Goal: Information Seeking & Learning: Check status

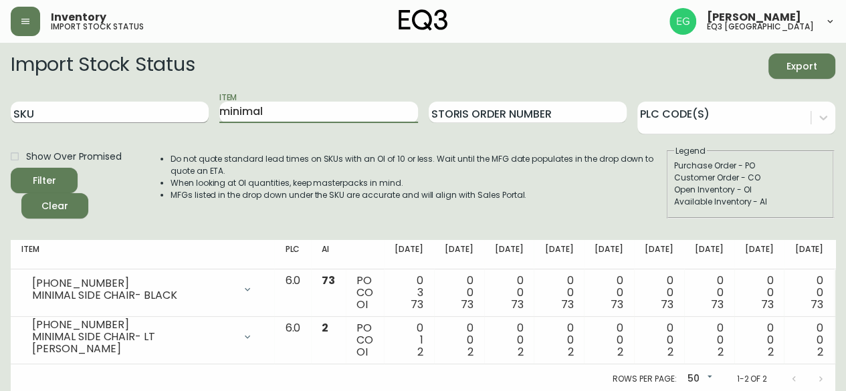
click at [76, 110] on div "SKU Item minimal Storis Order Number PLC Code(s)" at bounding box center [423, 112] width 824 height 43
click at [11, 168] on button "Filter" at bounding box center [44, 180] width 67 height 25
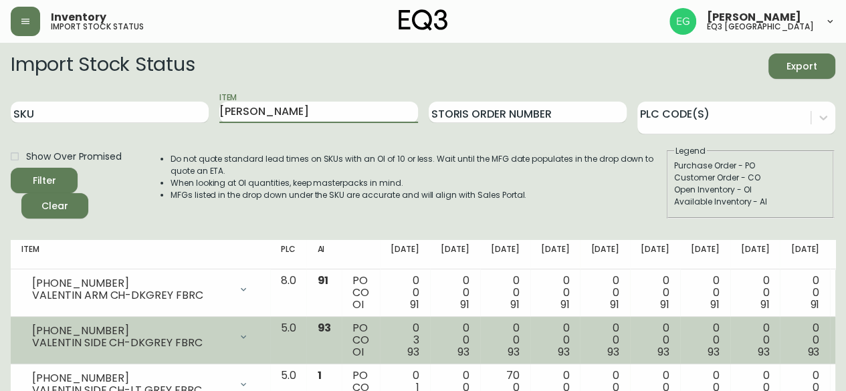
scroll to position [59, 0]
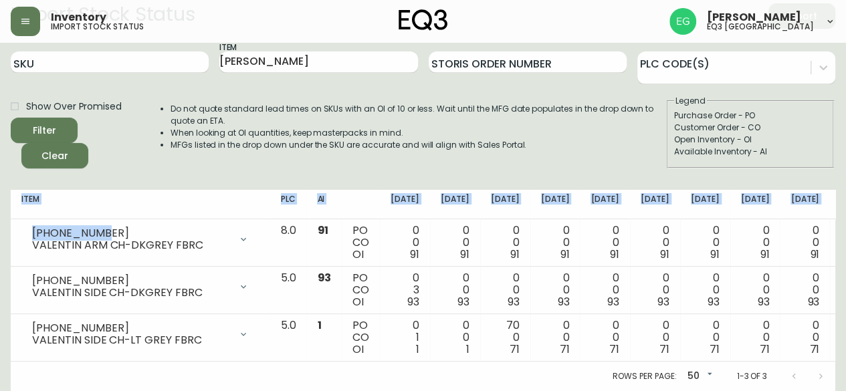
drag, startPoint x: 108, startPoint y: 223, endPoint x: 8, endPoint y: 220, distance: 100.3
click at [8, 220] on main "Import Stock Status Export SKU Item [PERSON_NAME] Order Number PLC Code(s) Show…" at bounding box center [423, 192] width 846 height 398
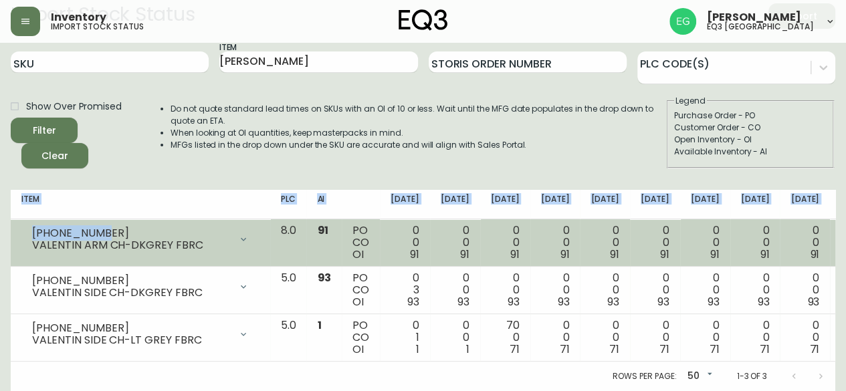
click at [94, 227] on div "[PHONE_NUMBER]" at bounding box center [131, 233] width 198 height 12
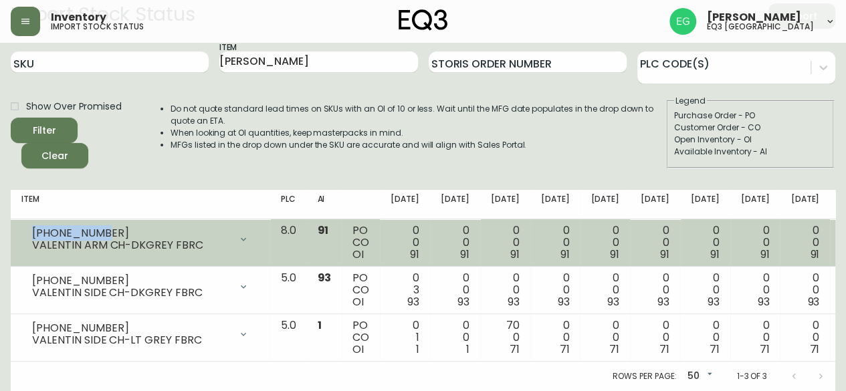
drag, startPoint x: 120, startPoint y: 219, endPoint x: 31, endPoint y: 221, distance: 89.6
click at [31, 225] on div "[PHONE_NUMBER] VALENTIN ARM CH-DKGREY FBRC" at bounding box center [140, 239] width 238 height 29
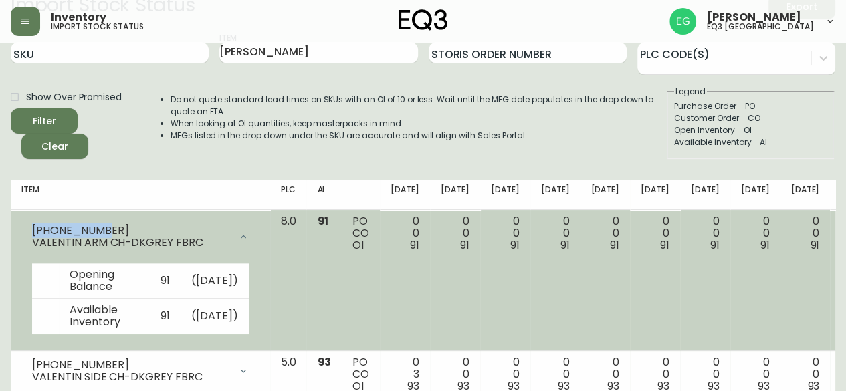
copy div "[PHONE_NUMBER]"
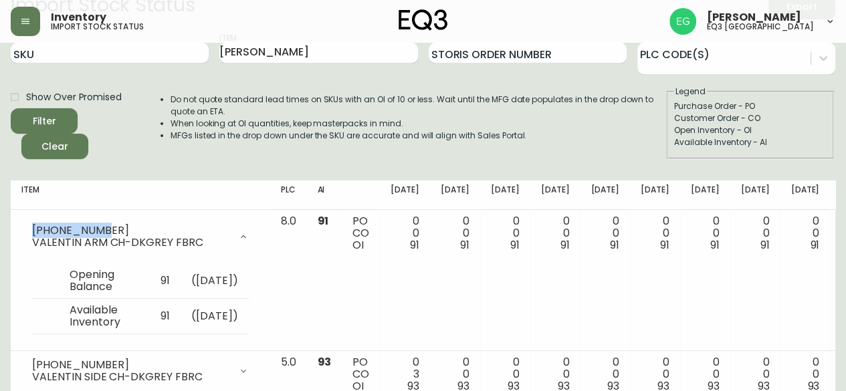
scroll to position [0, 0]
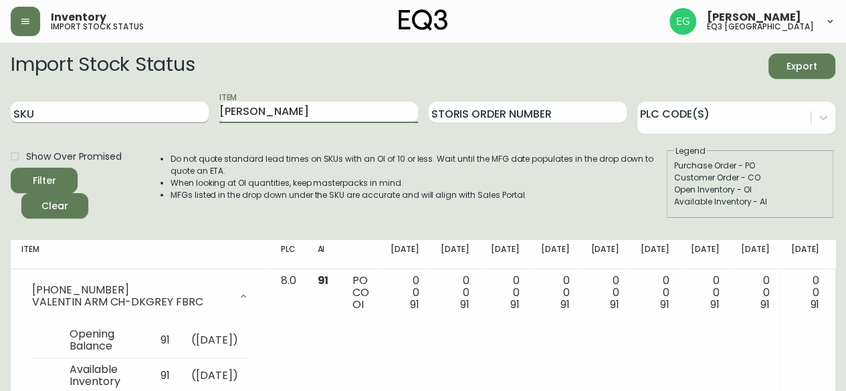
drag, startPoint x: 287, startPoint y: 117, endPoint x: 92, endPoint y: 118, distance: 195.9
click at [92, 118] on div "SKU Item [PERSON_NAME] Order Number PLC Code(s)" at bounding box center [423, 112] width 824 height 43
click at [11, 168] on button "Filter" at bounding box center [44, 180] width 67 height 25
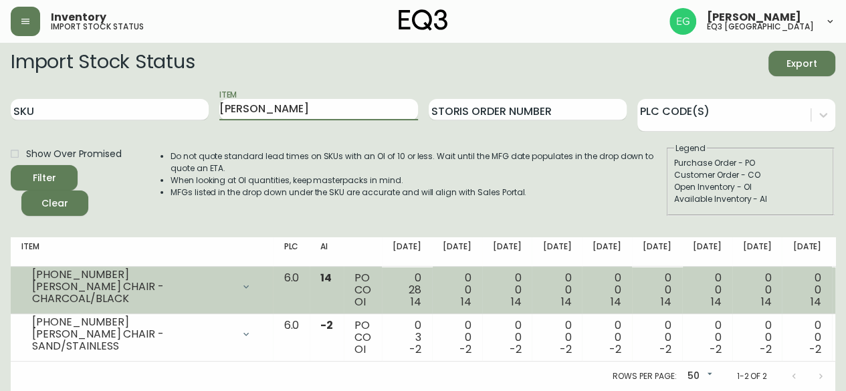
scroll to position [12, 0]
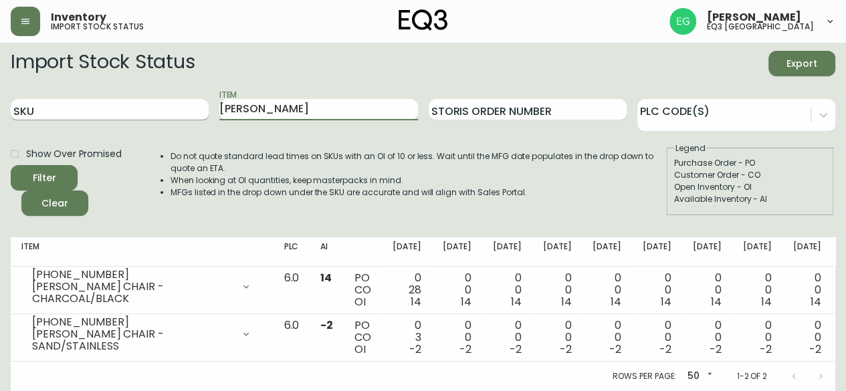
drag, startPoint x: 277, startPoint y: 99, endPoint x: 112, endPoint y: 100, distance: 165.1
click at [112, 100] on div "SKU Item [PERSON_NAME] Order Number PLC Code(s)" at bounding box center [423, 109] width 824 height 43
type input "minimal"
click at [11, 165] on button "Filter" at bounding box center [44, 177] width 67 height 25
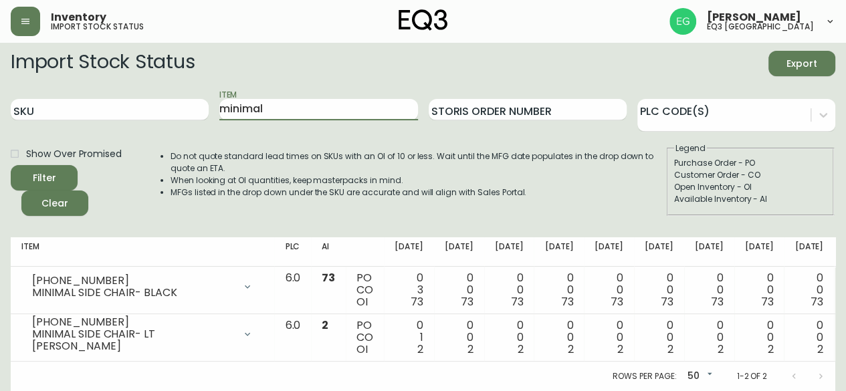
scroll to position [0, 0]
